Goal: Find contact information: Find contact information

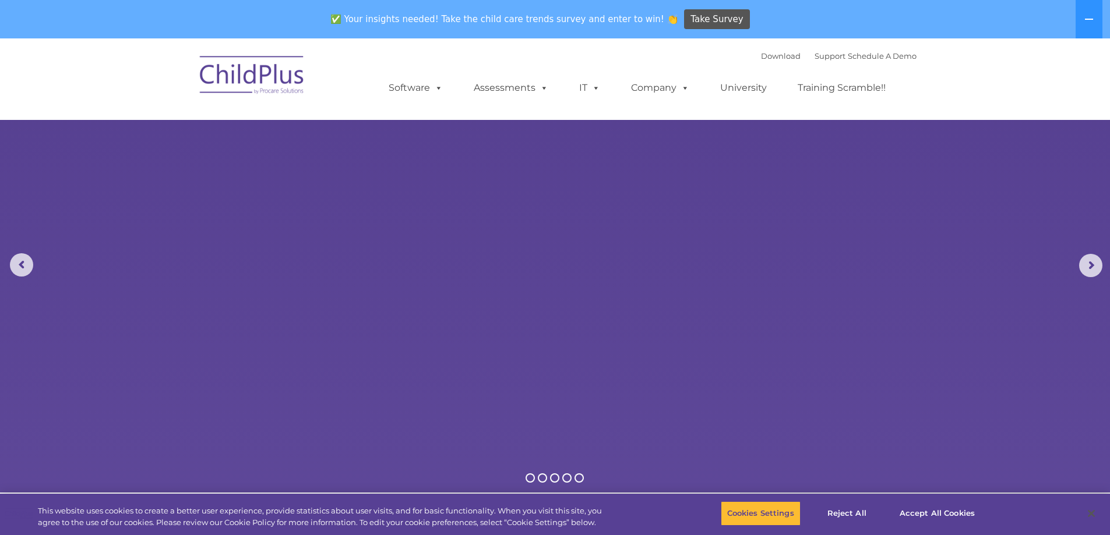
select select "MEDIUM"
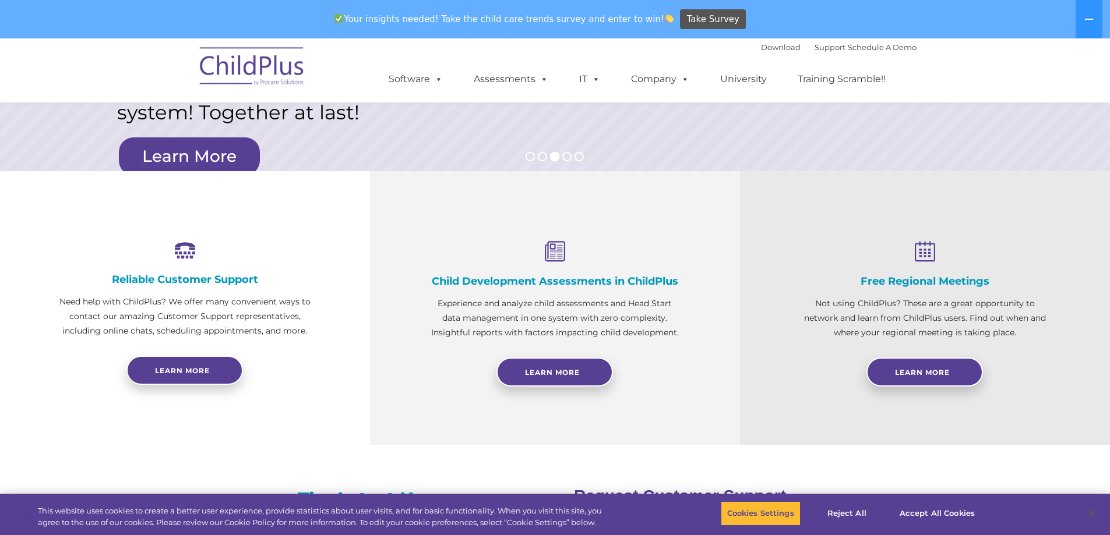
scroll to position [324, 0]
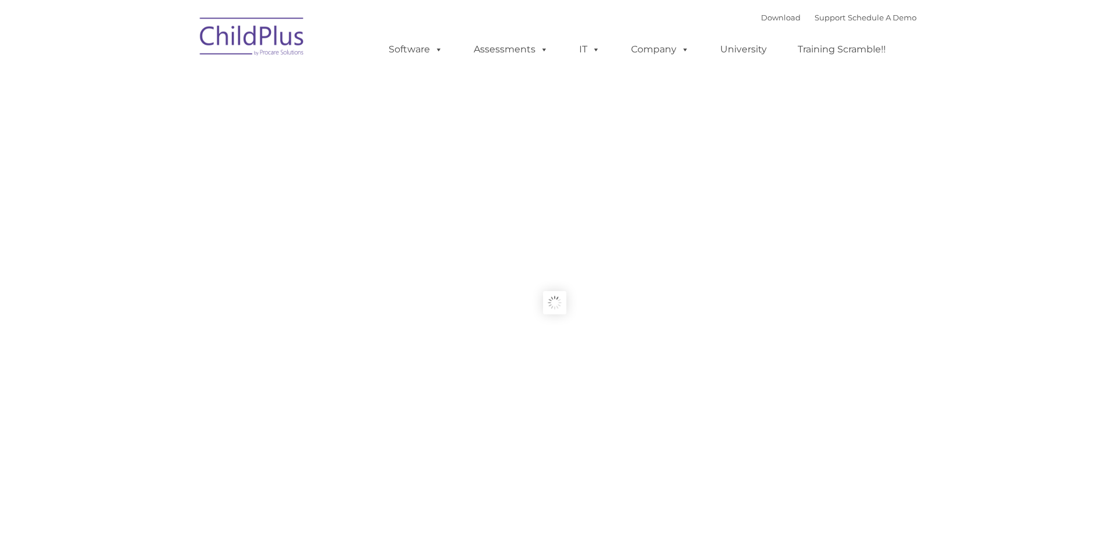
type input ""
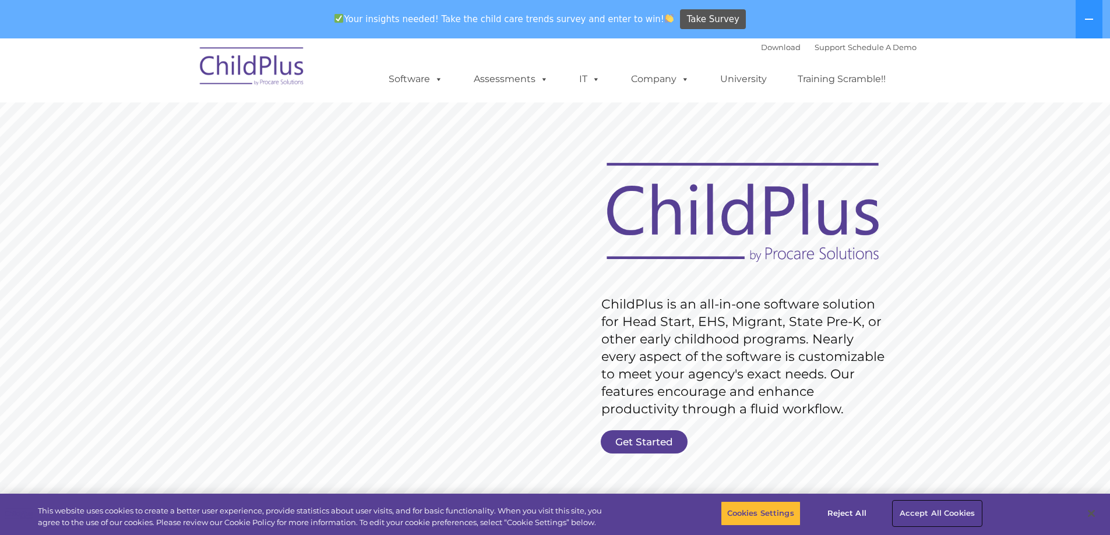
click at [911, 521] on button "Accept All Cookies" at bounding box center [937, 514] width 88 height 24
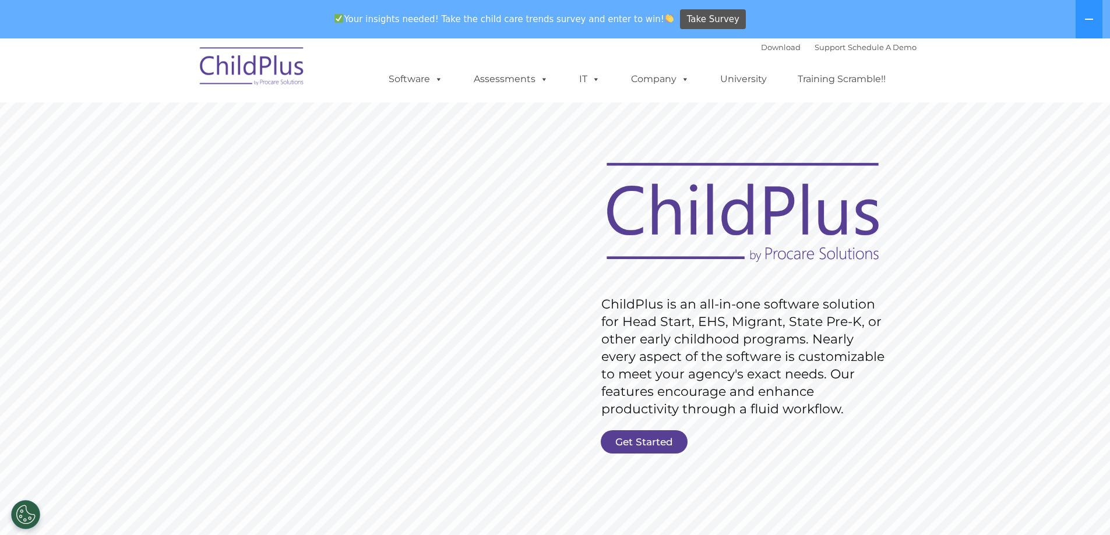
click at [668, 443] on link "Get Started" at bounding box center [644, 442] width 87 height 23
